Goal: Task Accomplishment & Management: Complete application form

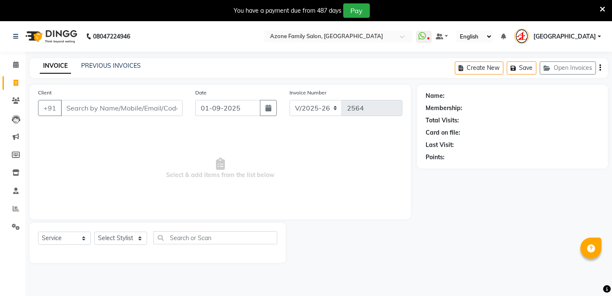
select select "4296"
select select "service"
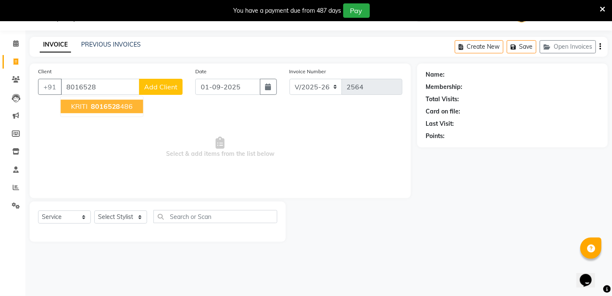
click at [109, 105] on span "8016528" at bounding box center [106, 106] width 30 height 8
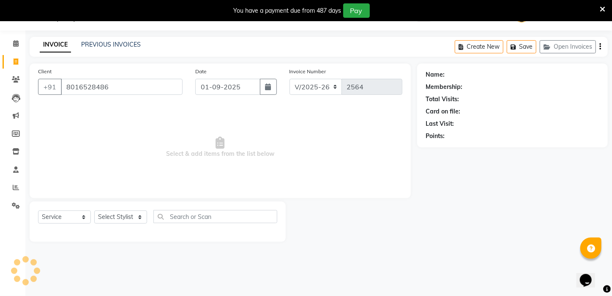
type input "8016528486"
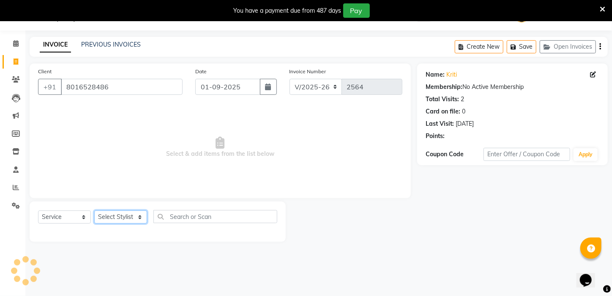
click at [128, 214] on select "Select Stylist [PERSON_NAME] [PERSON_NAME] DEEPIKA [PERSON_NAME] [PERSON_NAME] …" at bounding box center [120, 216] width 53 height 13
select select "65480"
click at [94, 210] on select "Select Stylist [PERSON_NAME] [PERSON_NAME] DEEPIKA [PERSON_NAME] [PERSON_NAME] …" at bounding box center [120, 216] width 53 height 13
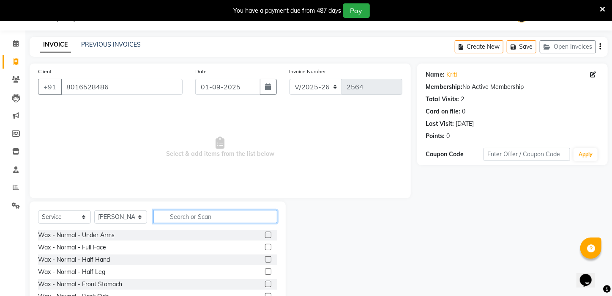
click at [181, 218] on input "text" at bounding box center [216, 216] width 124 height 13
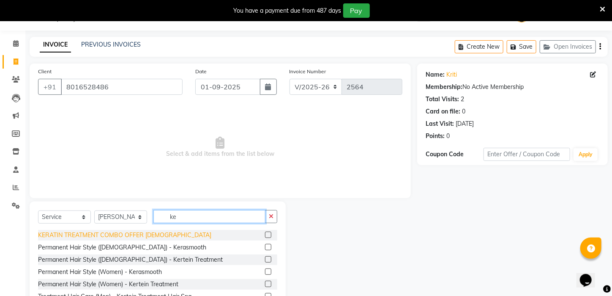
type input "ke"
click at [110, 234] on div "KERATIN TREATMENT COMBO OFFER [DEMOGRAPHIC_DATA]" at bounding box center [124, 235] width 173 height 9
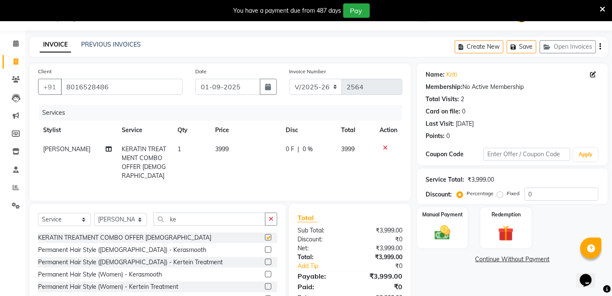
checkbox input "false"
click at [250, 171] on td "3999" at bounding box center [245, 163] width 71 height 46
select select "65480"
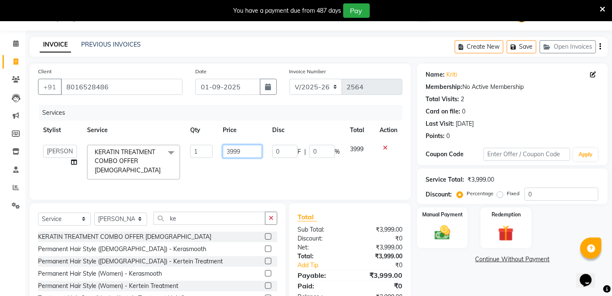
drag, startPoint x: 252, startPoint y: 153, endPoint x: 150, endPoint y: 163, distance: 102.1
click at [150, 163] on tr "[PERSON_NAME] [PERSON_NAME] DEEPIKA [PERSON_NAME] [PERSON_NAME] kharagpur Mahad…" at bounding box center [220, 162] width 365 height 45
type input "2999"
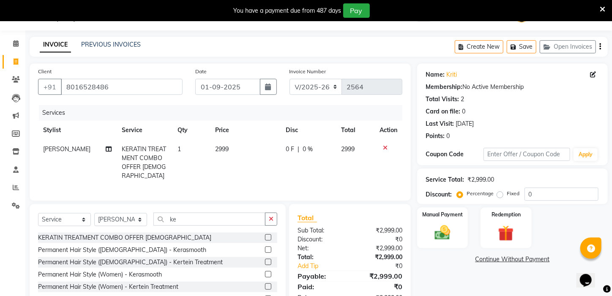
click at [183, 185] on div "Services Stylist Service Qty Price Disc Total Action [PERSON_NAME] KERATIN TREA…" at bounding box center [220, 148] width 365 height 87
click at [66, 218] on select "Select Service Product Membership Package Voucher Prepaid Gift Card" at bounding box center [64, 219] width 53 height 13
click at [177, 218] on input "ke" at bounding box center [210, 218] width 112 height 13
click at [124, 216] on select "Select Stylist [PERSON_NAME] [PERSON_NAME] DEEPIKA [PERSON_NAME] [PERSON_NAME] …" at bounding box center [120, 219] width 53 height 13
select select "28698"
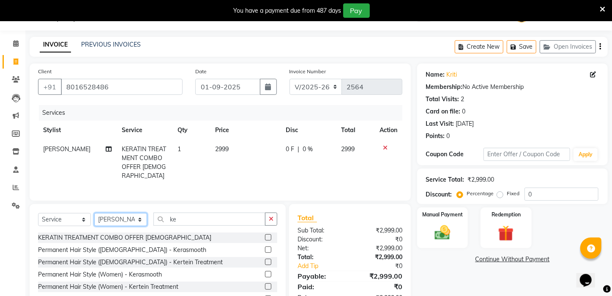
click at [94, 213] on select "Select Stylist [PERSON_NAME] [PERSON_NAME] DEEPIKA [PERSON_NAME] [PERSON_NAME] …" at bounding box center [120, 219] width 53 height 13
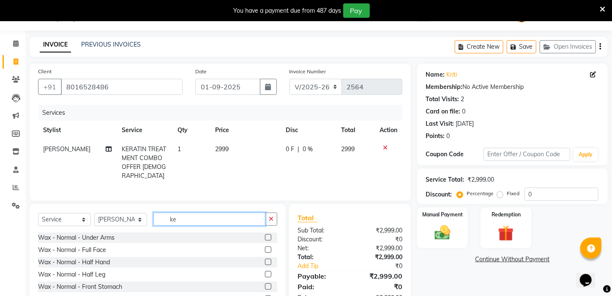
drag, startPoint x: 179, startPoint y: 217, endPoint x: 140, endPoint y: 221, distance: 39.1
click at [140, 221] on div "Select Service Product Membership Package Voucher Prepaid Gift Card Select Styl…" at bounding box center [157, 222] width 239 height 20
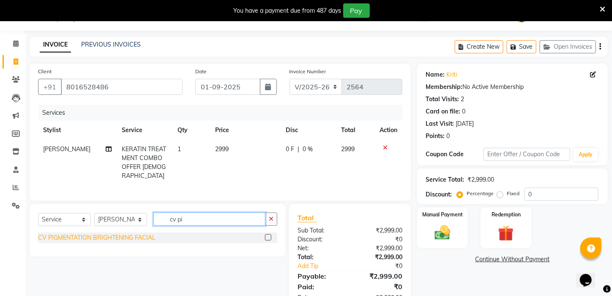
type input "cv pi"
click at [126, 234] on div "CV PIGMENTATION BRIGHTENING FACIAL" at bounding box center [97, 237] width 118 height 9
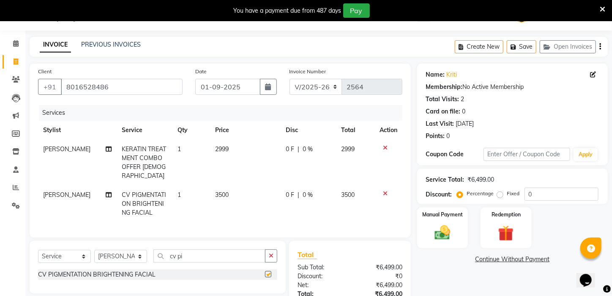
checkbox input "false"
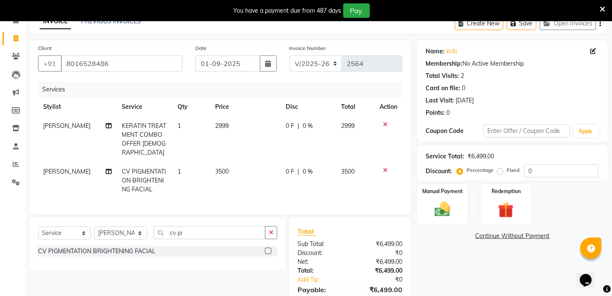
scroll to position [63, 0]
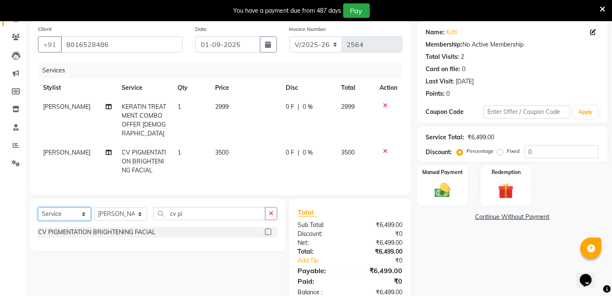
click at [64, 209] on select "Select Service Product Membership Package Voucher Prepaid Gift Card" at bounding box center [64, 213] width 53 height 13
select select "product"
click at [38, 207] on select "Select Service Product Membership Package Voucher Prepaid Gift Card" at bounding box center [64, 213] width 53 height 13
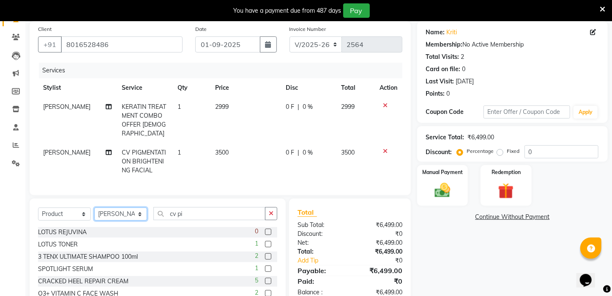
click at [134, 211] on select "Select Stylist [PERSON_NAME] [PERSON_NAME] DEEPIKA [PERSON_NAME] [PERSON_NAME] …" at bounding box center [120, 213] width 53 height 13
select select "65480"
click at [94, 207] on select "Select Stylist [PERSON_NAME] [PERSON_NAME] DEEPIKA [PERSON_NAME] [PERSON_NAME] …" at bounding box center [120, 213] width 53 height 13
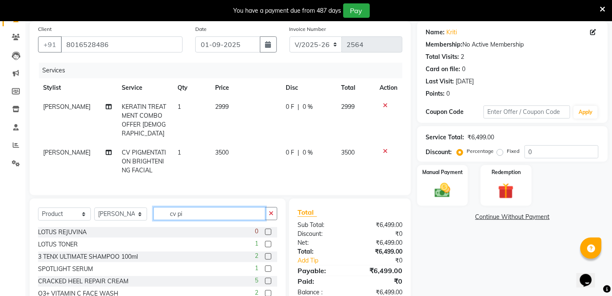
drag, startPoint x: 201, startPoint y: 209, endPoint x: 113, endPoint y: 216, distance: 88.2
click at [113, 216] on div "Select Service Product Membership Package Voucher Prepaid Gift Card Select Styl…" at bounding box center [157, 217] width 239 height 20
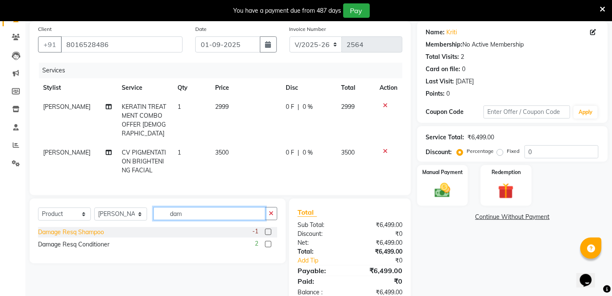
type input "dam"
click at [86, 229] on div "Damage Resq Shampoo" at bounding box center [71, 232] width 66 height 9
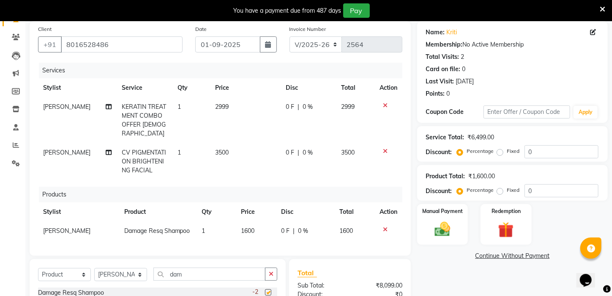
checkbox input "false"
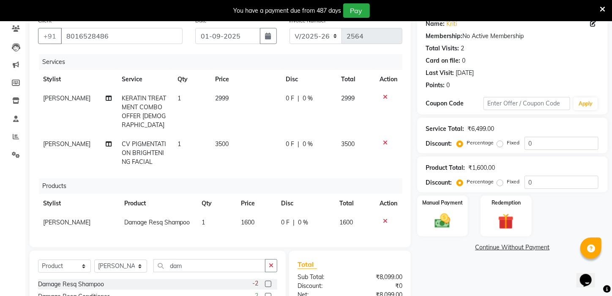
scroll to position [143, 0]
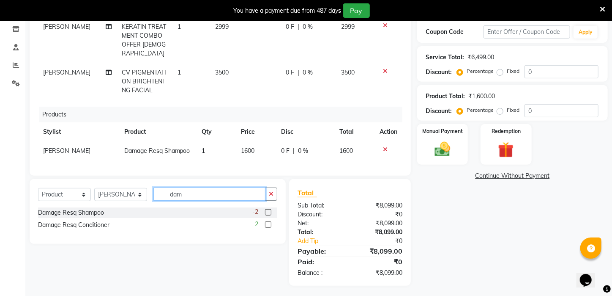
drag, startPoint x: 208, startPoint y: 190, endPoint x: 169, endPoint y: 193, distance: 38.6
click at [169, 193] on input "dam" at bounding box center [210, 193] width 112 height 13
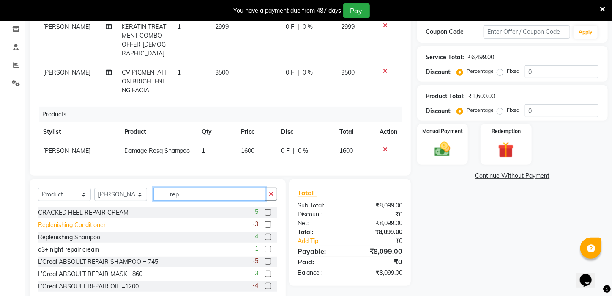
type input "rep"
drag, startPoint x: 60, startPoint y: 224, endPoint x: 74, endPoint y: 216, distance: 16.7
click at [61, 224] on div "Replenishing Conditioner" at bounding box center [72, 224] width 68 height 9
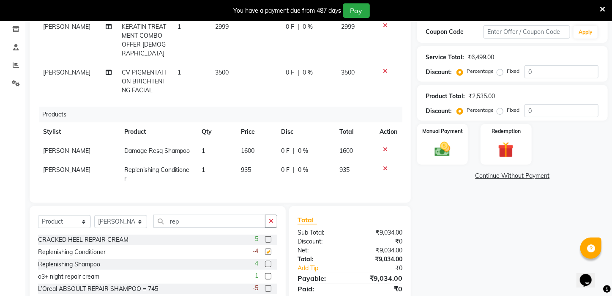
checkbox input "false"
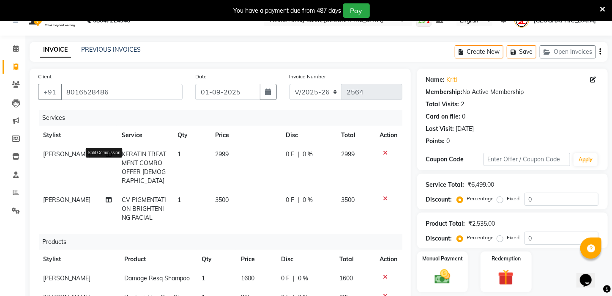
click at [106, 155] on icon at bounding box center [109, 154] width 6 height 6
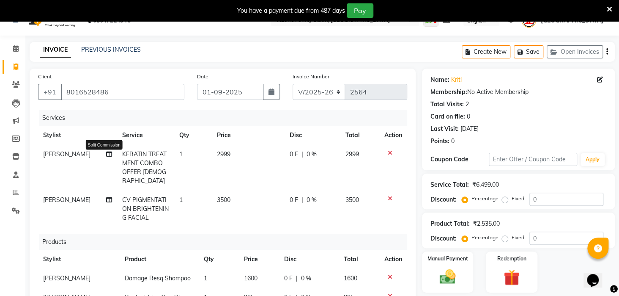
select select "65480"
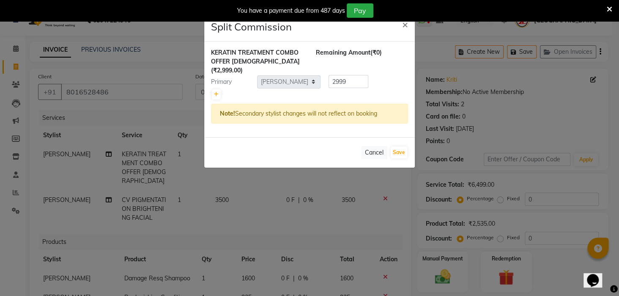
click at [220, 88] on div at bounding box center [309, 94] width 197 height 12
click at [216, 92] on icon at bounding box center [216, 94] width 5 height 5
type input "1499.5"
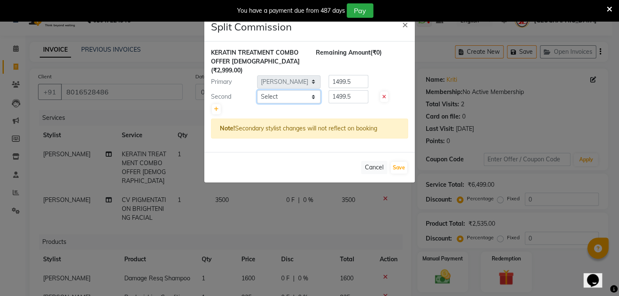
click at [295, 90] on select "Select [PERSON_NAME] [PERSON_NAME] DEEPIKA [PERSON_NAME] [PERSON_NAME] kharagpu…" at bounding box center [288, 96] width 63 height 13
select select "23607"
click at [257, 90] on select "Select [PERSON_NAME] [PERSON_NAME] DEEPIKA [PERSON_NAME] [PERSON_NAME] kharagpu…" at bounding box center [288, 96] width 63 height 13
click at [406, 162] on button "Save" at bounding box center [399, 168] width 16 height 12
select select "Select"
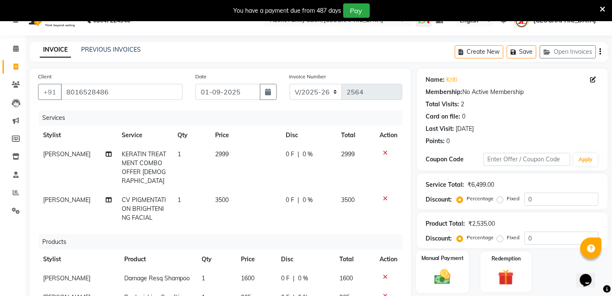
click at [456, 262] on label "Manual Payment" at bounding box center [443, 258] width 42 height 8
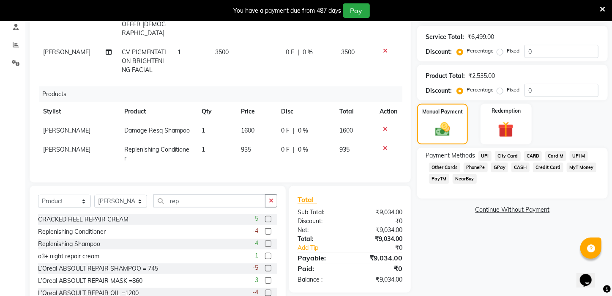
scroll to position [181, 0]
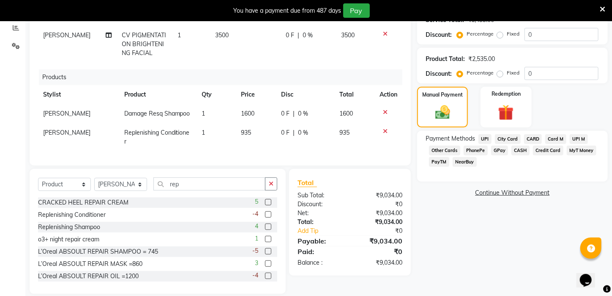
click at [488, 144] on span "UPI" at bounding box center [485, 139] width 13 height 10
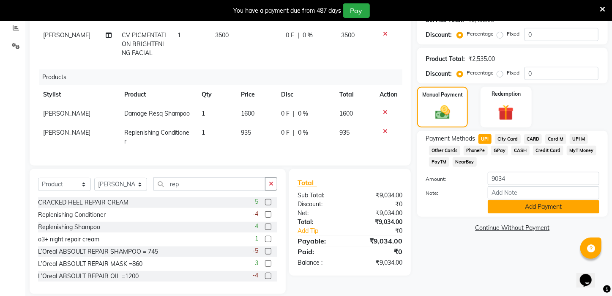
click at [528, 213] on button "Add Payment" at bounding box center [544, 206] width 112 height 13
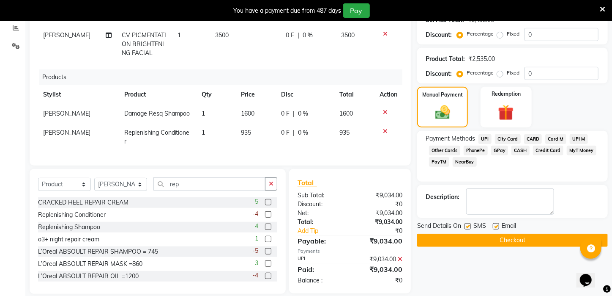
click at [531, 247] on button "Checkout" at bounding box center [512, 239] width 191 height 13
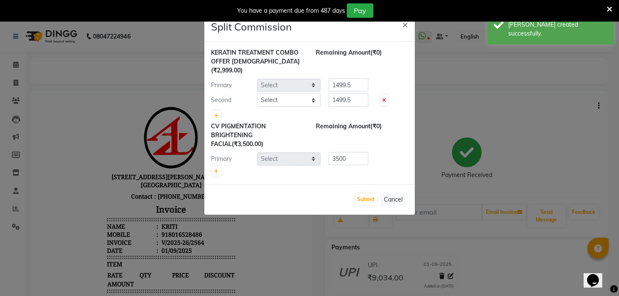
select select "65480"
select select "23607"
select select "28698"
click at [369, 193] on button "Submit" at bounding box center [366, 199] width 22 height 12
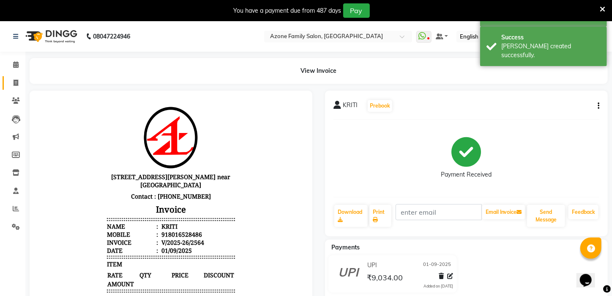
click at [14, 85] on icon at bounding box center [16, 83] width 5 height 6
select select "service"
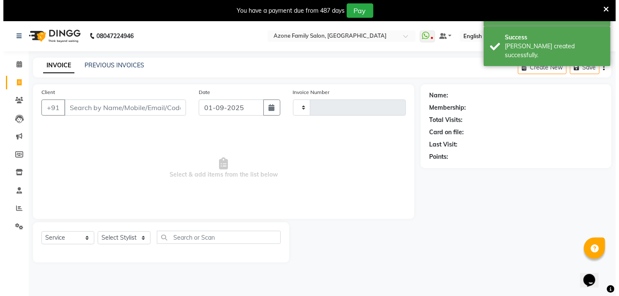
scroll to position [21, 0]
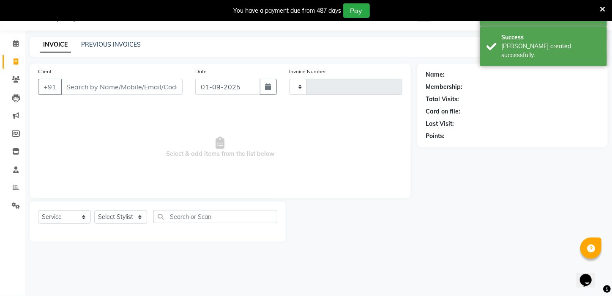
type input "2565"
select select "4296"
click at [120, 44] on link "PREVIOUS INVOICES" at bounding box center [111, 45] width 60 height 8
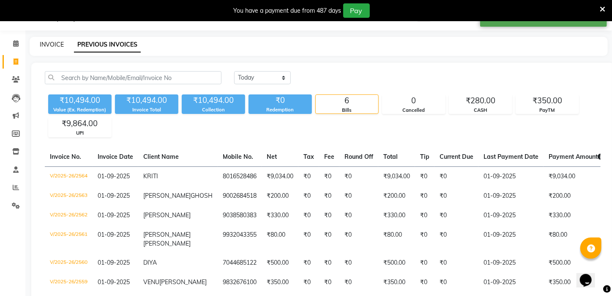
click at [49, 42] on link "INVOICE" at bounding box center [52, 45] width 24 height 8
select select "service"
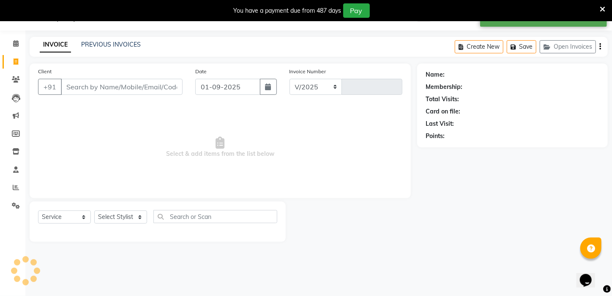
select select "4296"
type input "2565"
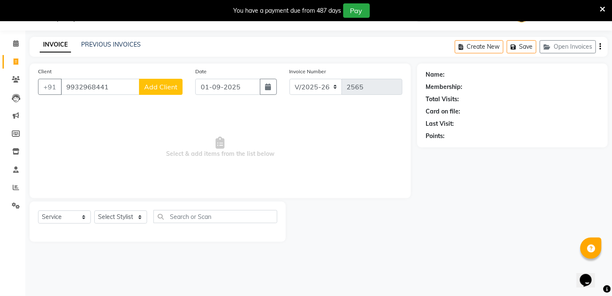
type input "9932968441"
click at [160, 88] on span "Add Client" at bounding box center [160, 86] width 33 height 8
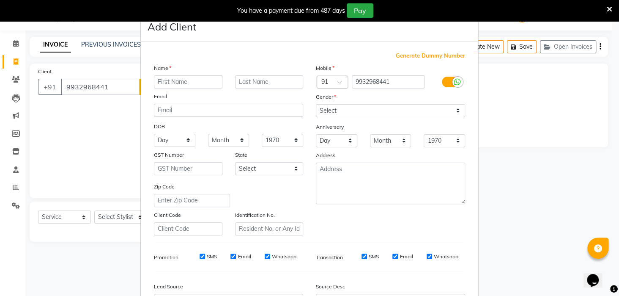
click at [192, 77] on input "text" at bounding box center [188, 81] width 69 height 13
type input "p"
type input "P"
type input "[PERSON_NAME]"
click at [331, 108] on select "Select [DEMOGRAPHIC_DATA] [DEMOGRAPHIC_DATA] Other Prefer Not To Say" at bounding box center [390, 110] width 149 height 13
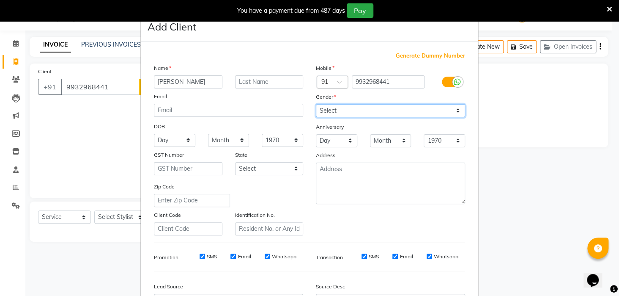
select select "[DEMOGRAPHIC_DATA]"
click at [316, 104] on select "Select [DEMOGRAPHIC_DATA] [DEMOGRAPHIC_DATA] Other Prefer Not To Say" at bounding box center [390, 110] width 149 height 13
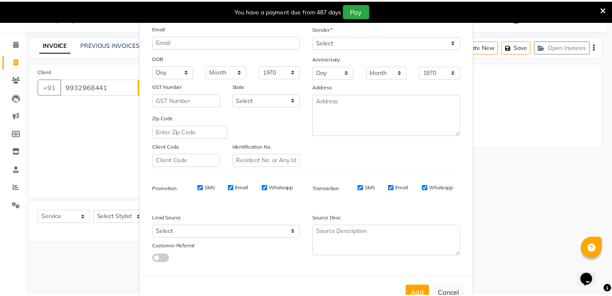
scroll to position [92, 0]
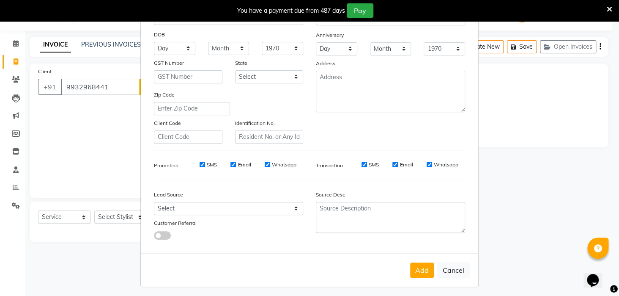
drag, startPoint x: 614, startPoint y: 203, endPoint x: 27, endPoint y: 6, distance: 619.5
click at [429, 269] on button "Add" at bounding box center [422, 269] width 24 height 15
select select
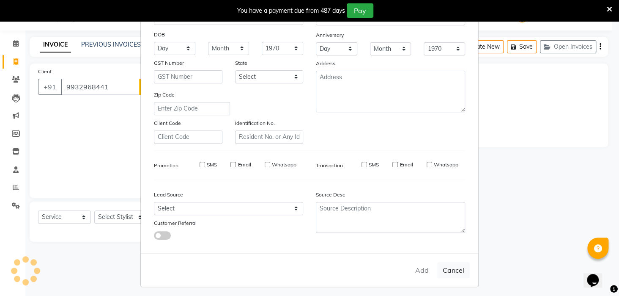
select select
checkbox input "false"
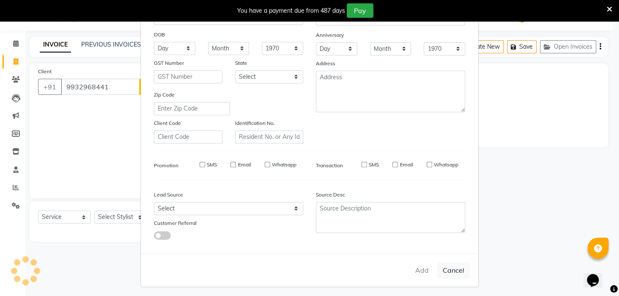
checkbox input "false"
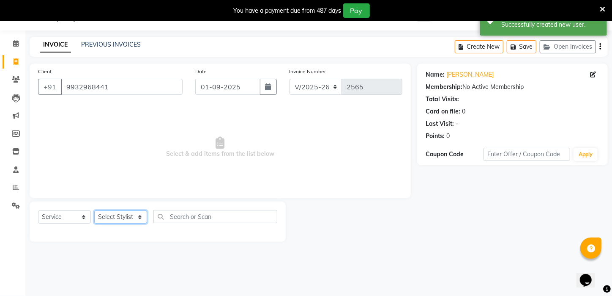
click at [123, 217] on select "Select Stylist [PERSON_NAME] [PERSON_NAME] DEEPIKA [PERSON_NAME] [PERSON_NAME] …" at bounding box center [120, 216] width 53 height 13
select select "25302"
click at [94, 210] on select "Select Stylist [PERSON_NAME] [PERSON_NAME] DEEPIKA [PERSON_NAME] [PERSON_NAME] …" at bounding box center [120, 216] width 53 height 13
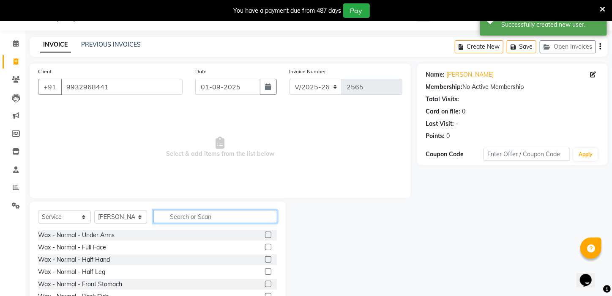
click at [209, 215] on input "text" at bounding box center [216, 216] width 124 height 13
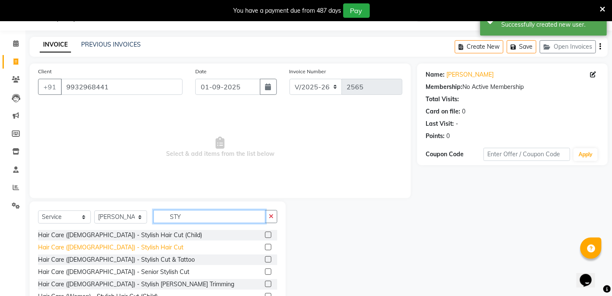
type input "STY"
click at [104, 245] on div "Hair Care ([DEMOGRAPHIC_DATA]) - Stylish Hair Cut" at bounding box center [111, 247] width 146 height 9
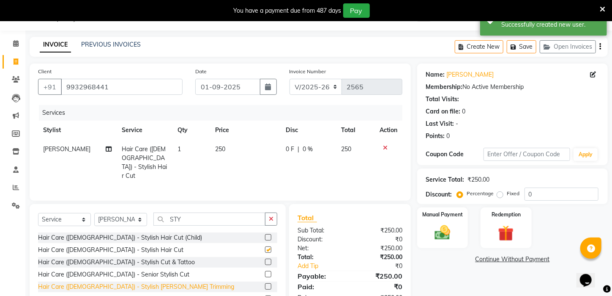
checkbox input "false"
drag, startPoint x: 118, startPoint y: 283, endPoint x: 120, endPoint y: 241, distance: 41.9
click at [118, 282] on div "Hair Care ([DEMOGRAPHIC_DATA]) - Stylish [PERSON_NAME] Trimming" at bounding box center [136, 286] width 196 height 9
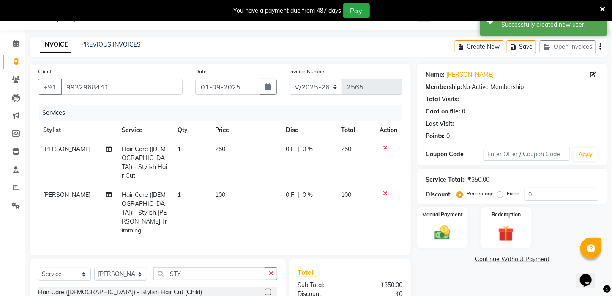
checkbox input "false"
click at [119, 267] on select "Select Stylist [PERSON_NAME] [PERSON_NAME] DEEPIKA [PERSON_NAME] [PERSON_NAME] …" at bounding box center [120, 273] width 53 height 13
select select "28698"
click at [94, 267] on select "Select Stylist [PERSON_NAME] [PERSON_NAME] DEEPIKA [PERSON_NAME] [PERSON_NAME] …" at bounding box center [120, 273] width 53 height 13
drag, startPoint x: 187, startPoint y: 243, endPoint x: 148, endPoint y: 247, distance: 38.3
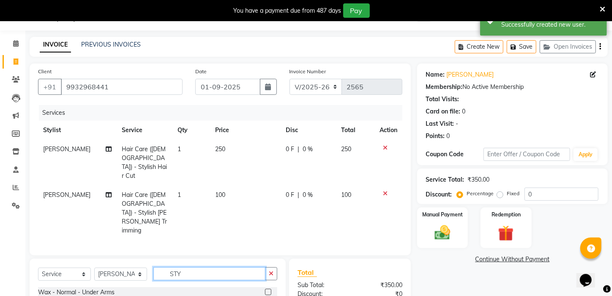
click at [148, 267] on div "Select Service Product Membership Package Voucher Prepaid Gift Card Select Styl…" at bounding box center [157, 277] width 239 height 20
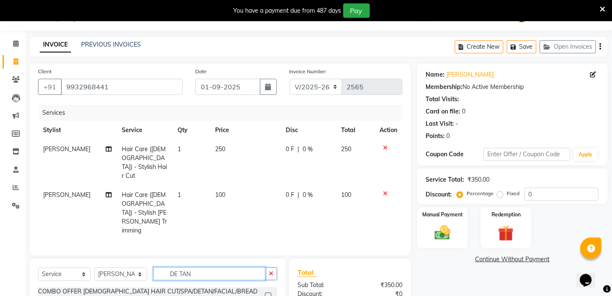
type input "DE TAN"
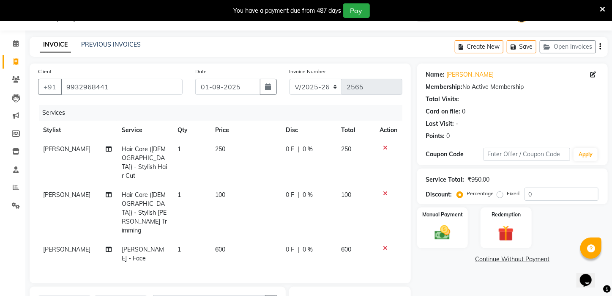
checkbox input "false"
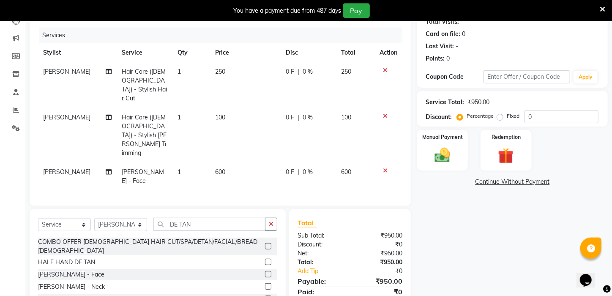
scroll to position [107, 0]
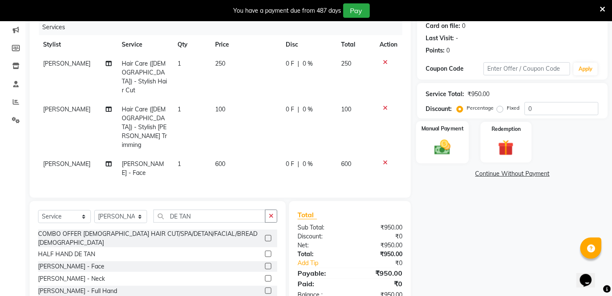
click at [447, 145] on div "Manual Payment" at bounding box center [443, 142] width 53 height 42
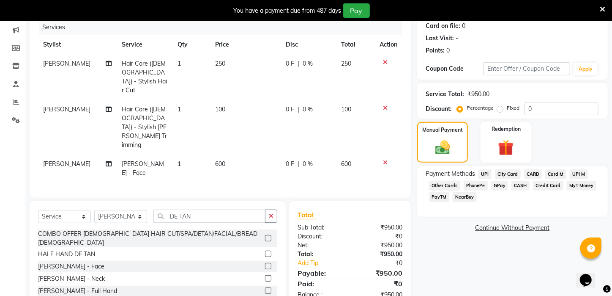
click at [487, 179] on span "UPI" at bounding box center [485, 174] width 13 height 10
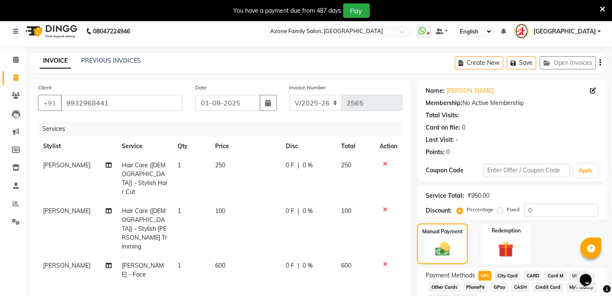
scroll to position [0, 0]
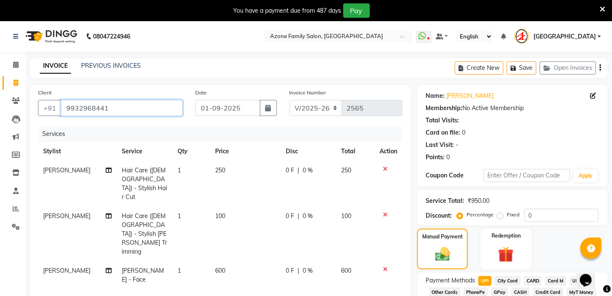
drag, startPoint x: 66, startPoint y: 108, endPoint x: 116, endPoint y: 109, distance: 49.9
click at [116, 109] on input "9932968441" at bounding box center [122, 108] width 122 height 16
drag, startPoint x: 116, startPoint y: 109, endPoint x: 112, endPoint y: 112, distance: 4.8
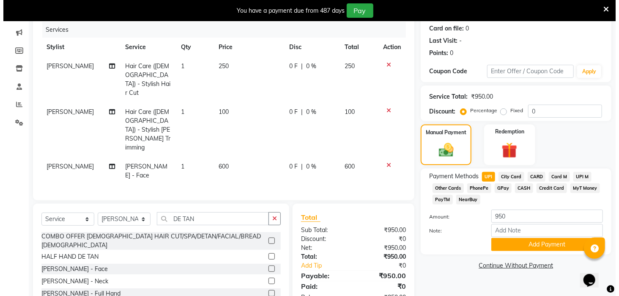
scroll to position [108, 0]
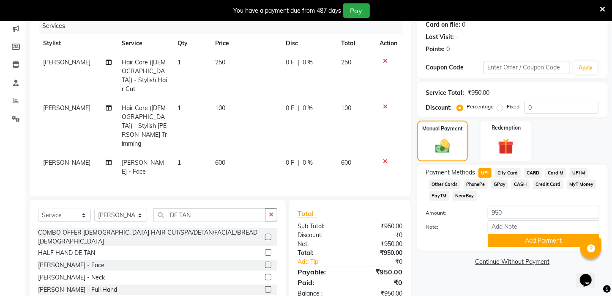
click at [507, 110] on label "Fixed" at bounding box center [513, 107] width 13 height 8
click at [499, 110] on input "Fixed" at bounding box center [502, 107] width 6 height 6
radio input "true"
click at [526, 107] on input "0" at bounding box center [562, 107] width 74 height 13
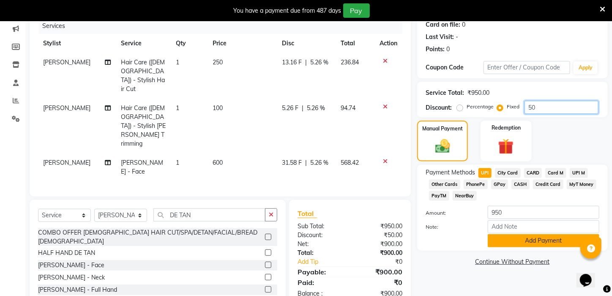
type input "50"
click at [543, 247] on button "Add Payment" at bounding box center [544, 240] width 112 height 13
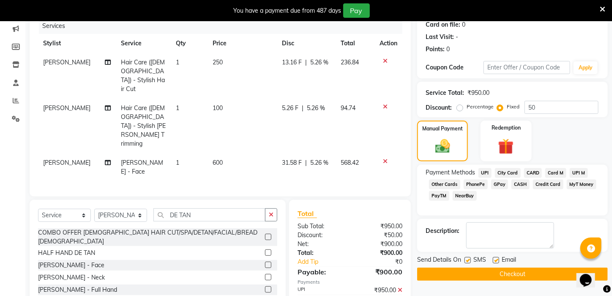
click at [526, 280] on button "Checkout" at bounding box center [512, 273] width 191 height 13
